Goal: Information Seeking & Learning: Learn about a topic

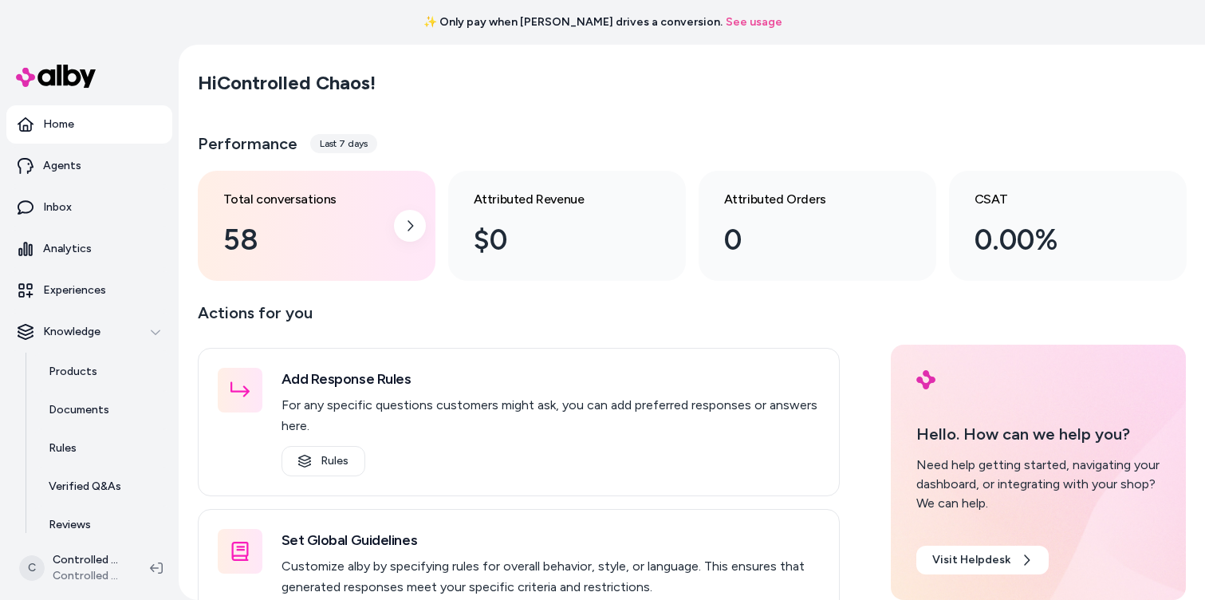
click at [278, 220] on div "58" at bounding box center [303, 239] width 161 height 43
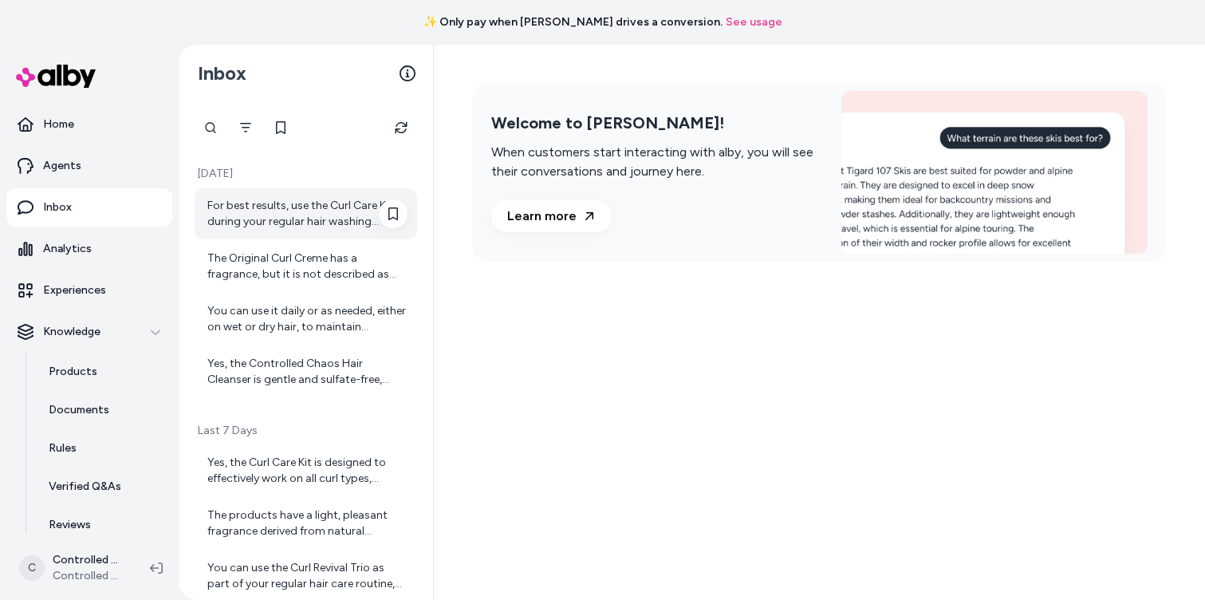
click at [277, 218] on div "For best results, use the Curl Care Kit during your regular hair washing routin…" at bounding box center [307, 214] width 200 height 32
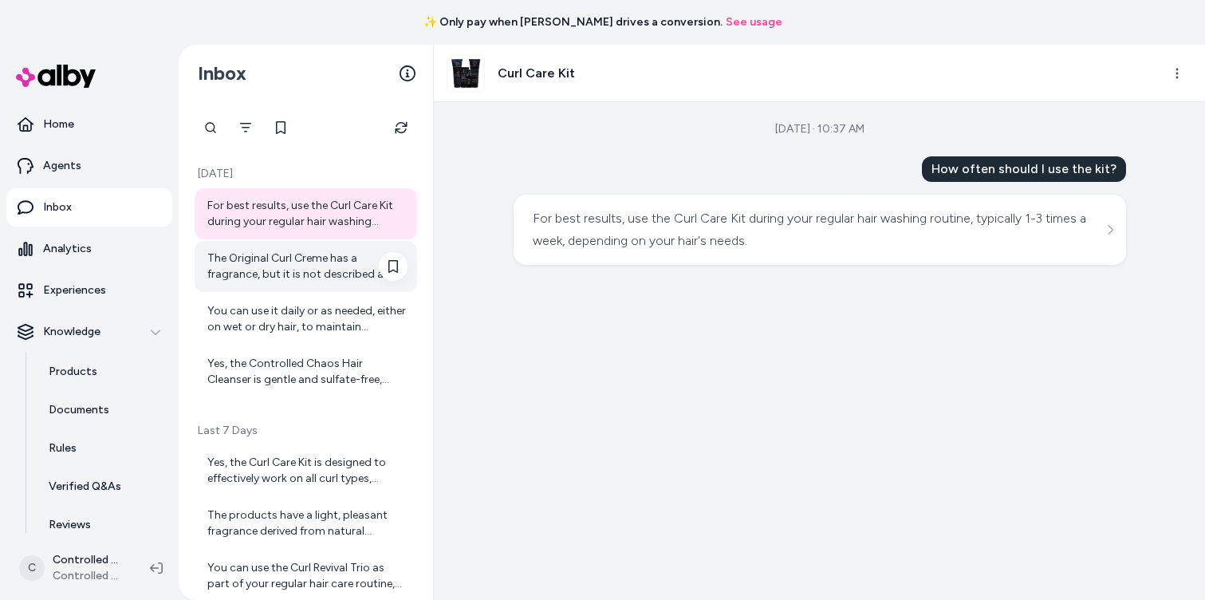
click at [276, 266] on div "The Original Curl Creme has a fragrance, but it is not described as strong or o…" at bounding box center [307, 266] width 200 height 32
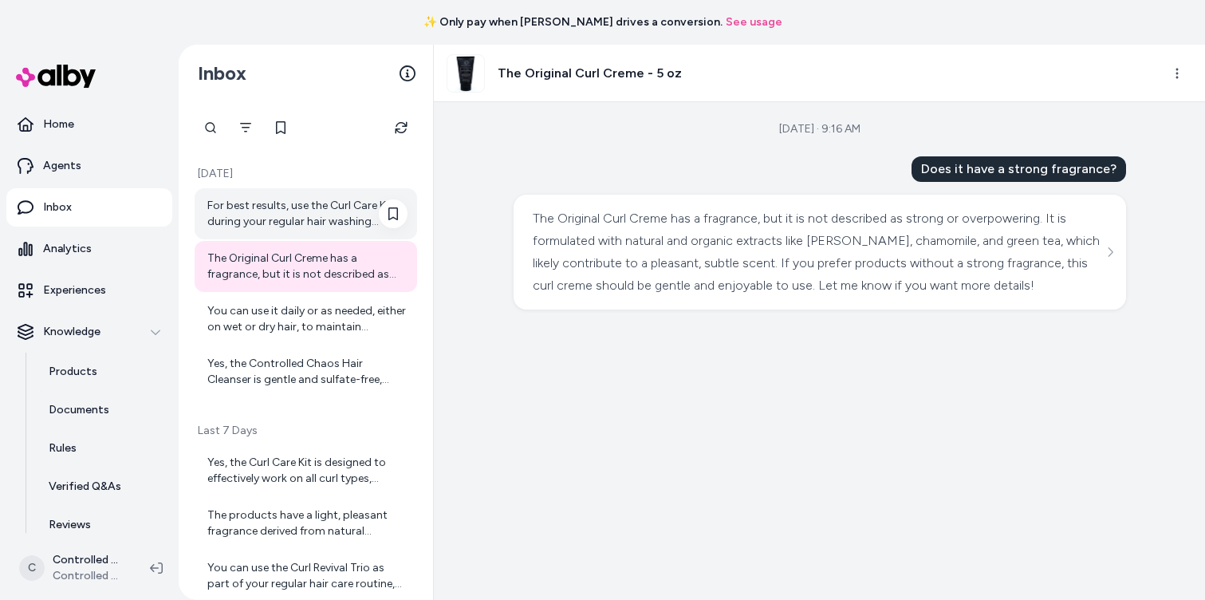
click at [283, 229] on div "For best results, use the Curl Care Kit during your regular hair washing routin…" at bounding box center [307, 214] width 200 height 32
